Goal: Task Accomplishment & Management: Use online tool/utility

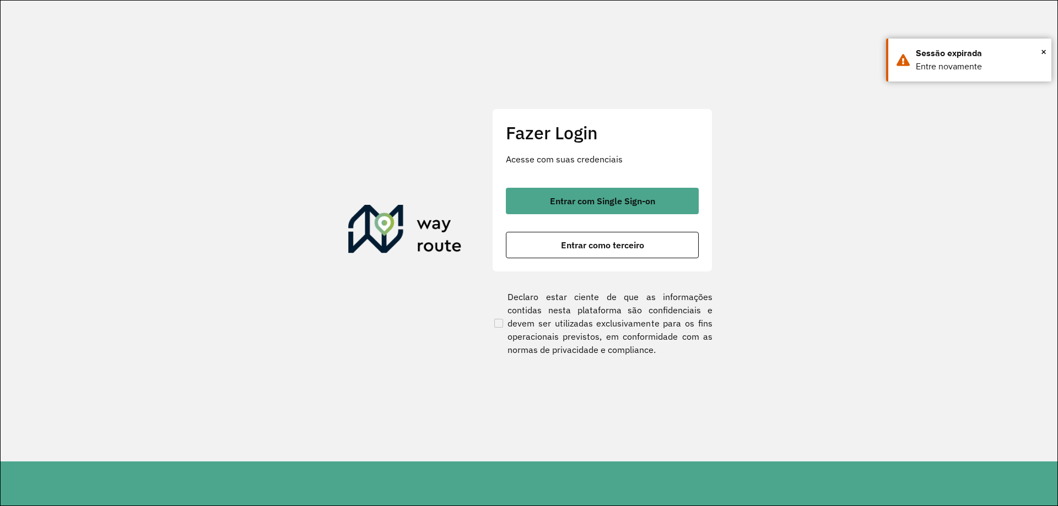
click at [572, 203] on span "Entrar com Single Sign-on" at bounding box center [602, 201] width 105 height 9
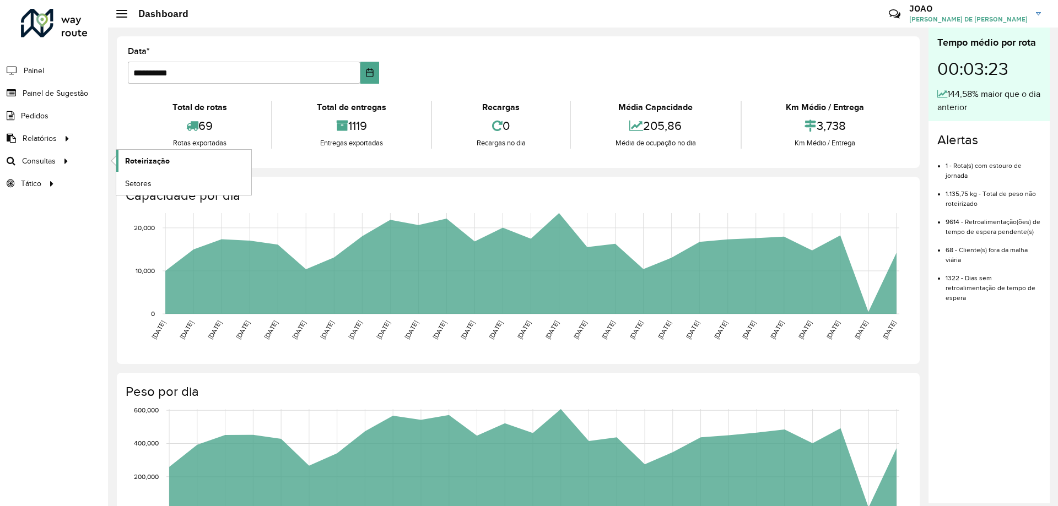
click at [126, 158] on span "Roteirização" at bounding box center [147, 161] width 45 height 12
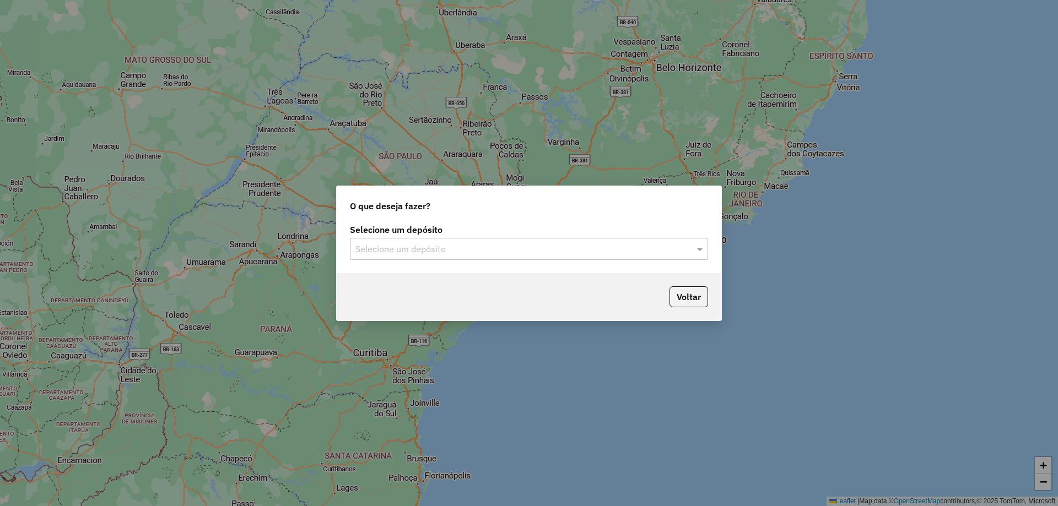
click at [624, 243] on input "text" at bounding box center [517, 249] width 325 height 13
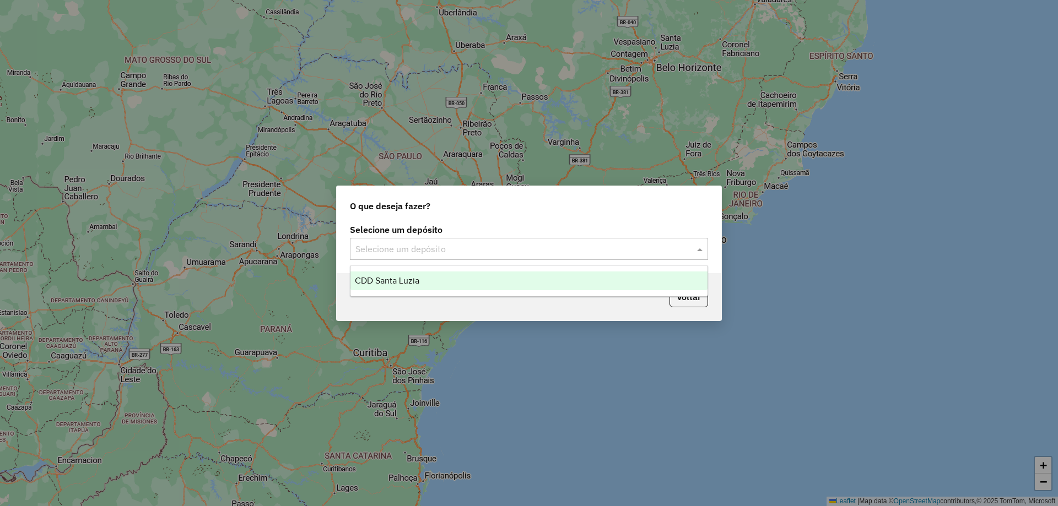
click at [464, 280] on div "CDD Santa Luzia" at bounding box center [528, 281] width 357 height 19
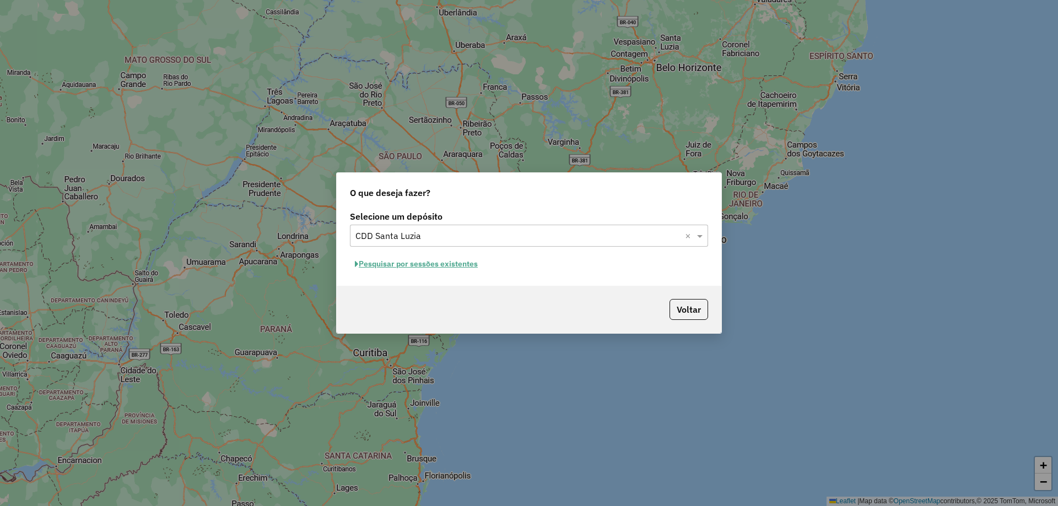
click at [478, 268] on button "Pesquisar por sessões existentes" at bounding box center [416, 264] width 133 height 17
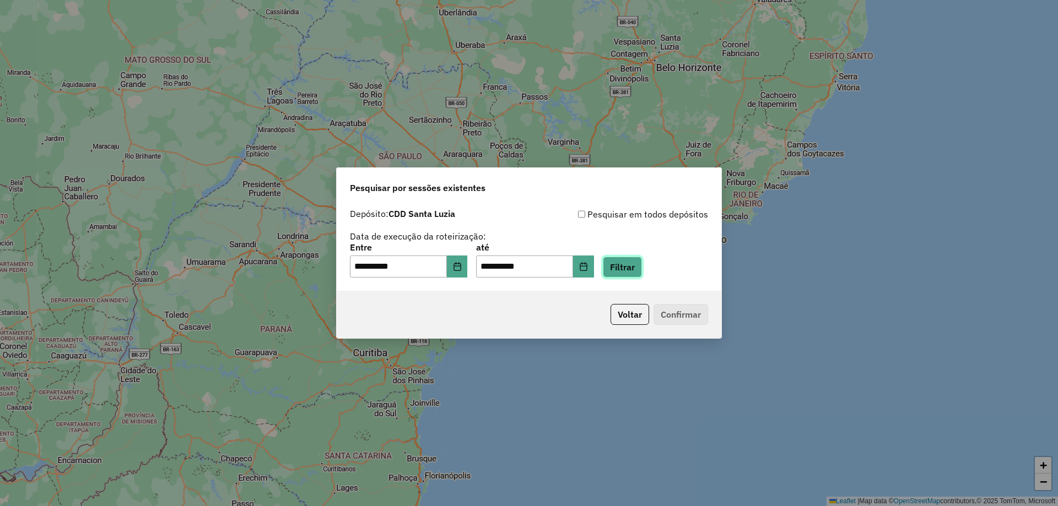
click at [642, 269] on button "Filtrar" at bounding box center [622, 267] width 39 height 21
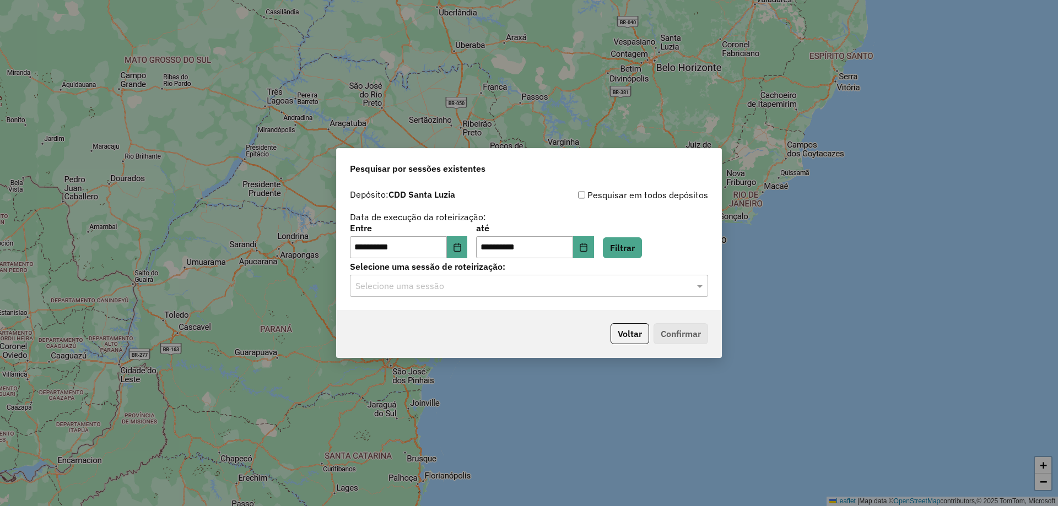
click at [570, 284] on input "text" at bounding box center [517, 286] width 325 height 13
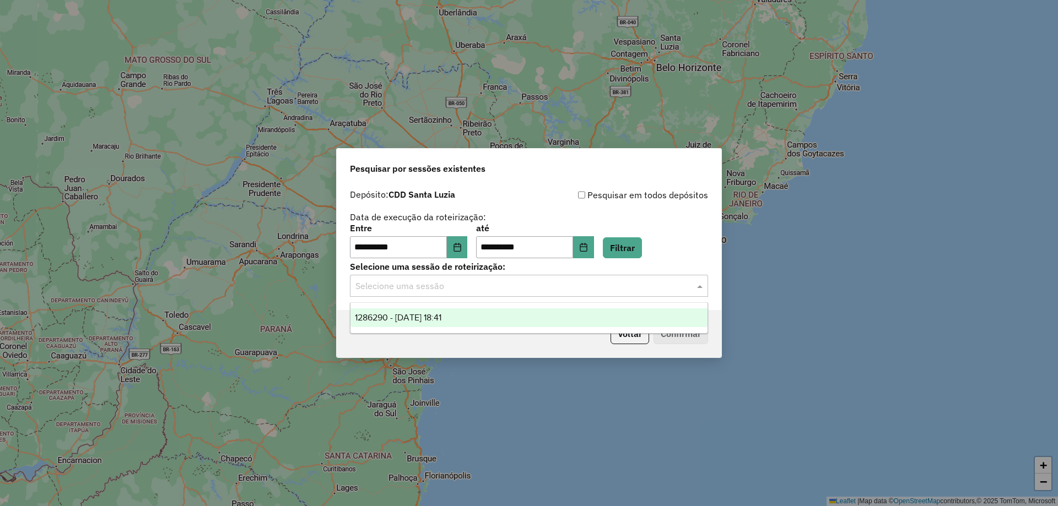
click at [543, 317] on div "1286290 - 01/10/2025 18:41" at bounding box center [528, 318] width 357 height 19
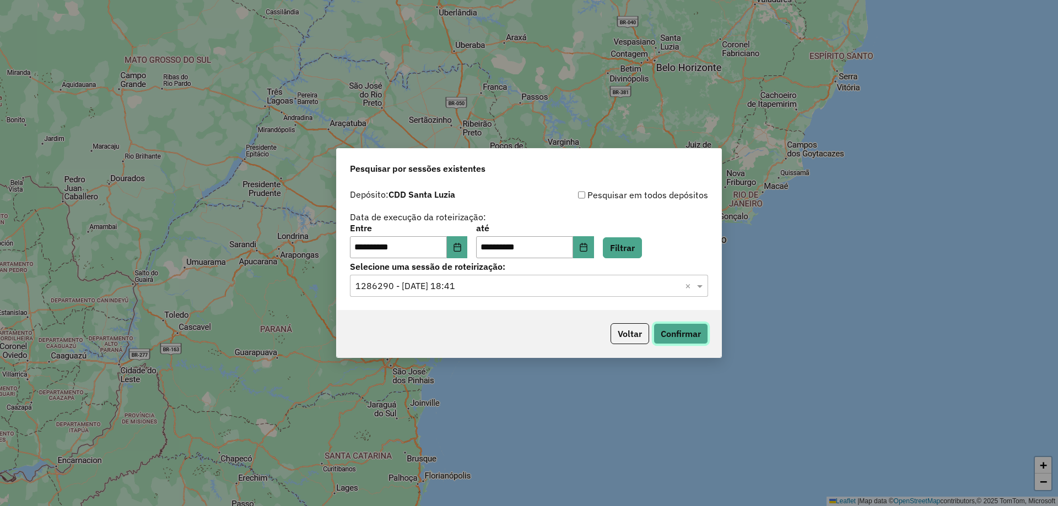
click at [677, 340] on button "Confirmar" at bounding box center [680, 333] width 55 height 21
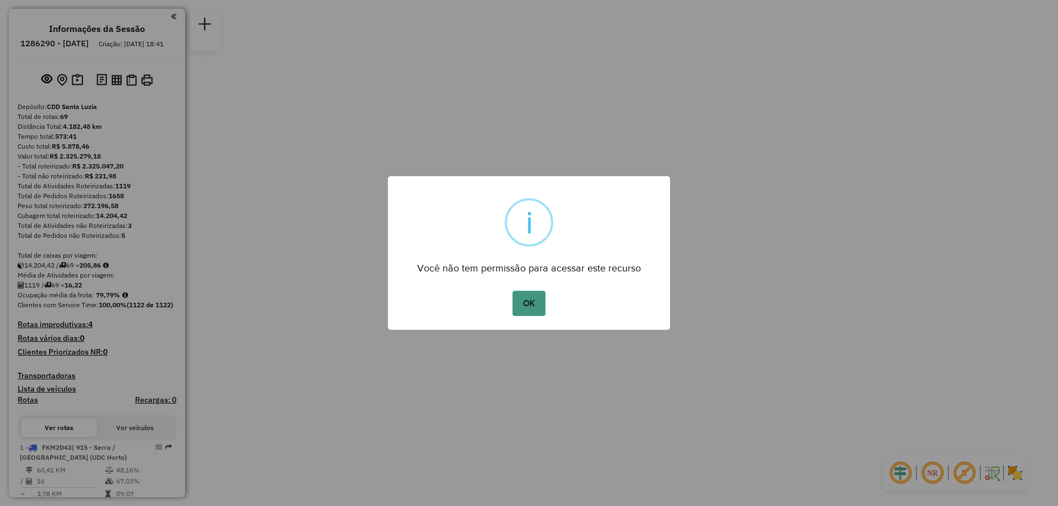
click at [525, 300] on button "OK" at bounding box center [528, 303] width 33 height 25
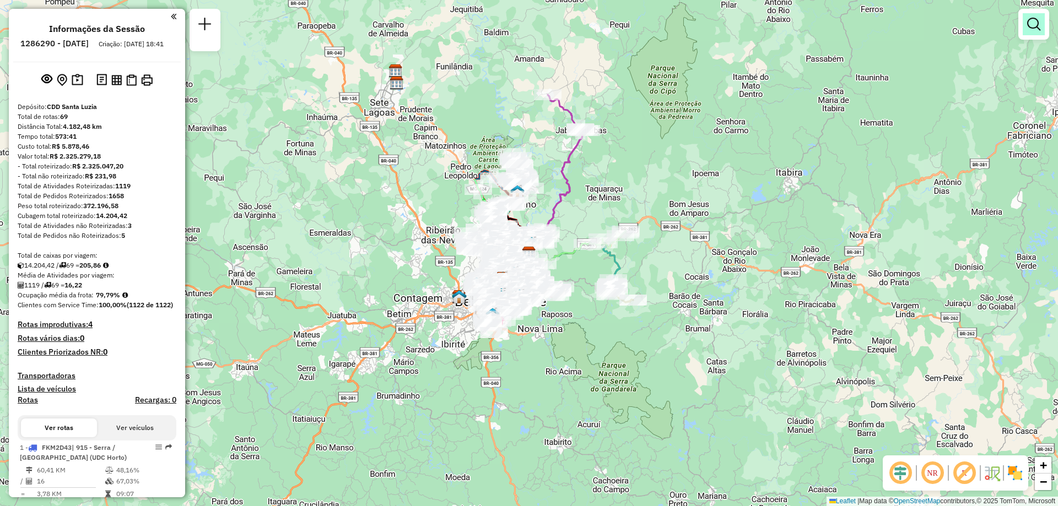
click at [1043, 19] on link at bounding box center [1034, 24] width 22 height 22
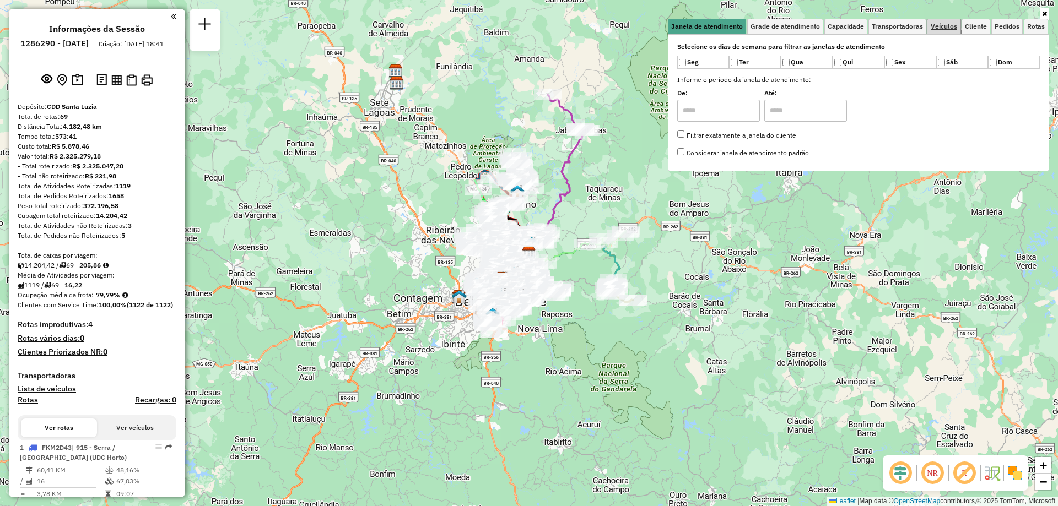
click at [954, 30] on span "Veículos" at bounding box center [944, 26] width 26 height 7
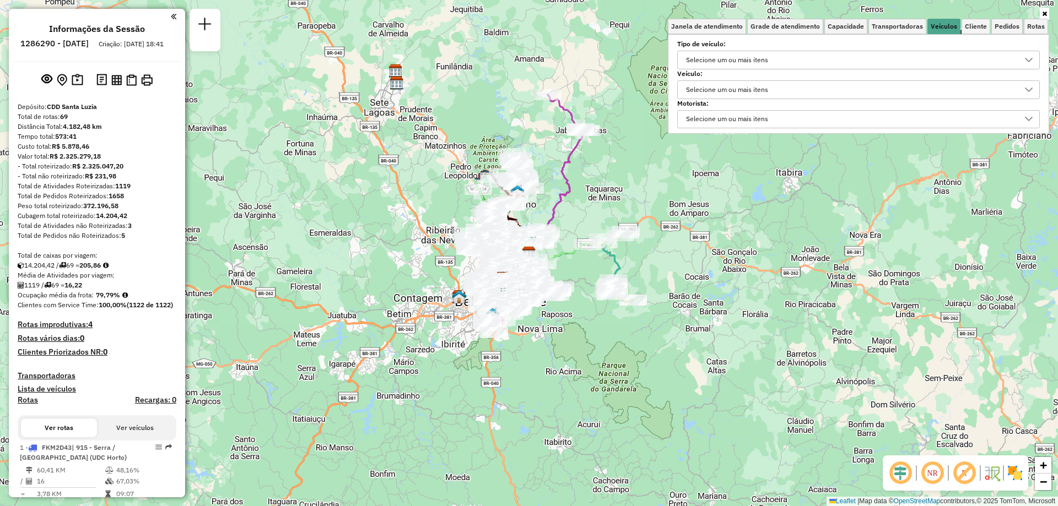
click at [769, 91] on div "Selecione um ou mais itens" at bounding box center [727, 90] width 90 height 18
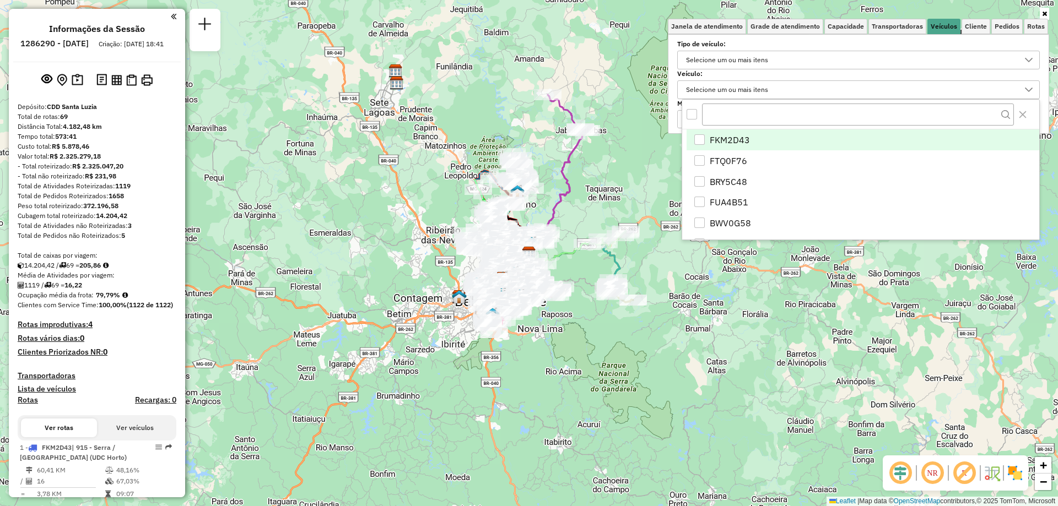
scroll to position [7, 38]
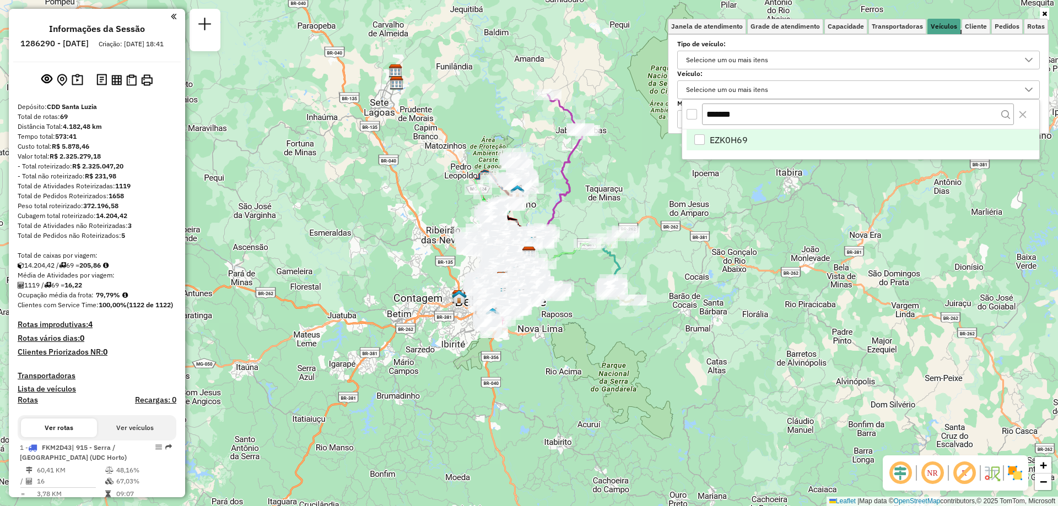
type input "*******"
click at [748, 139] on li "EZK0H69" at bounding box center [862, 139] width 353 height 21
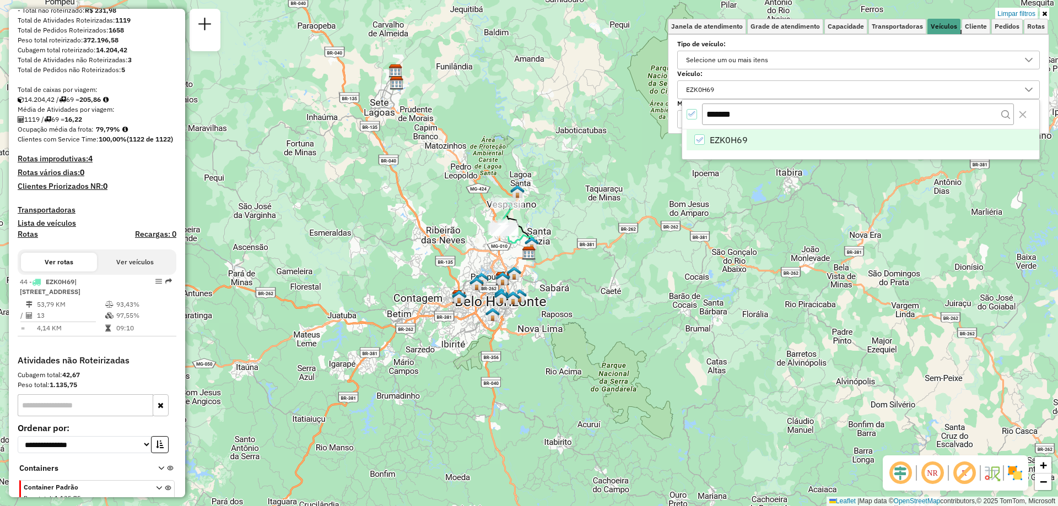
scroll to position [178, 0]
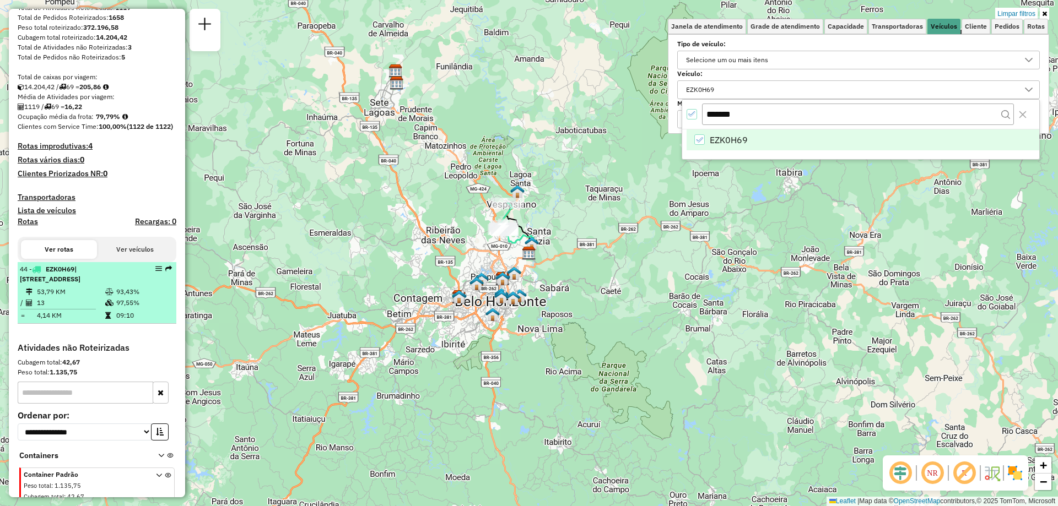
click at [101, 309] on td "13" at bounding box center [70, 302] width 68 height 11
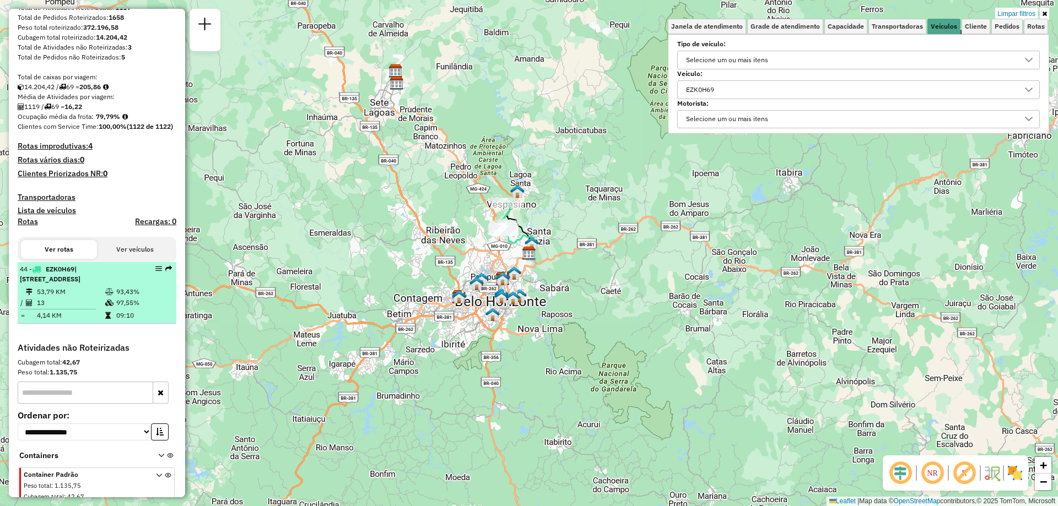
select select "**********"
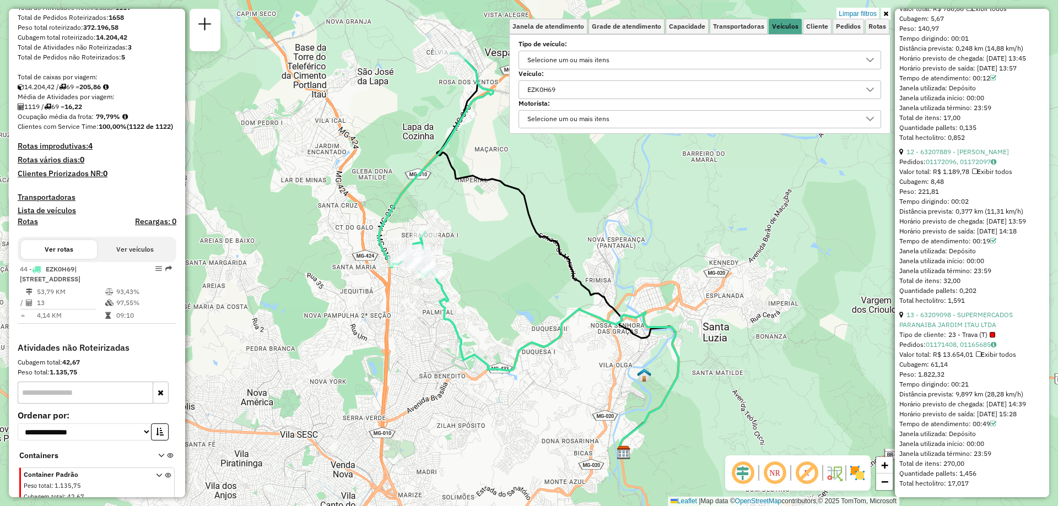
scroll to position [2651, 0]
